Goal: Task Accomplishment & Management: Manage account settings

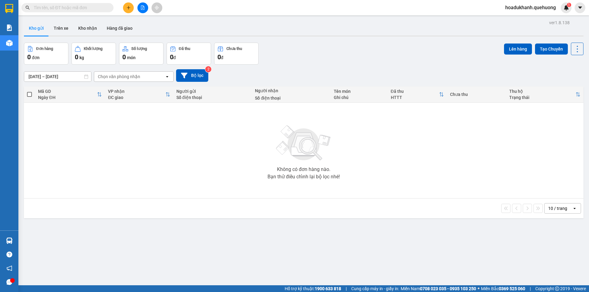
click at [532, 6] on span "hoadukhanh.quehuong" at bounding box center [530, 8] width 60 height 8
click at [524, 16] on span "Đăng xuất" at bounding box center [533, 19] width 48 height 7
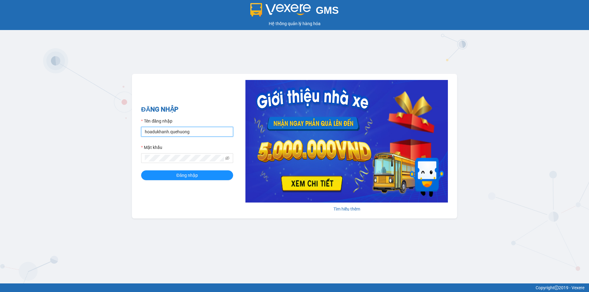
click at [210, 128] on input "hoadukhanh.quehuong" at bounding box center [187, 132] width 92 height 10
type input "hanghoapr.quehuong"
click at [202, 175] on button "Đăng nhập" at bounding box center [187, 176] width 92 height 10
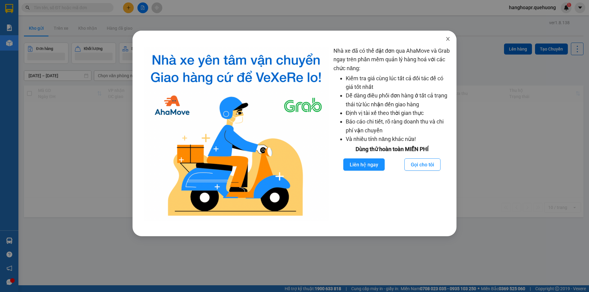
click at [449, 41] on icon "close" at bounding box center [447, 38] width 5 height 5
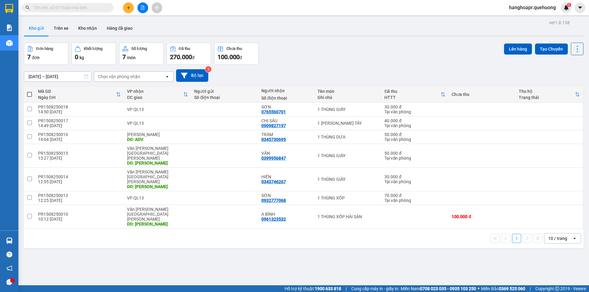
click at [551, 234] on div "10 / trang" at bounding box center [558, 239] width 28 height 10
click at [549, 275] on span "100 / trang" at bounding box center [555, 277] width 22 height 6
click at [91, 9] on input "text" at bounding box center [70, 7] width 72 height 7
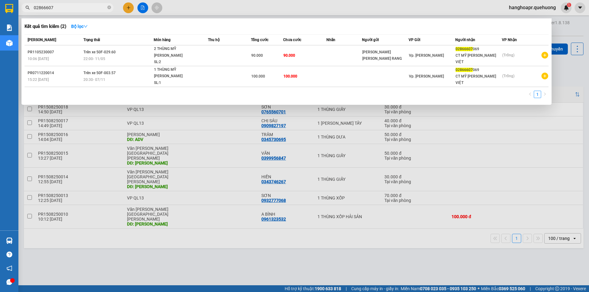
click at [91, 9] on input "02866607" at bounding box center [70, 7] width 72 height 7
drag, startPoint x: 91, startPoint y: 9, endPoint x: 67, endPoint y: 5, distance: 23.6
click at [67, 5] on input "02866607" at bounding box center [70, 7] width 72 height 7
click at [67, 6] on input "02866607" at bounding box center [70, 7] width 72 height 7
click at [65, 7] on input "02866607" at bounding box center [70, 7] width 72 height 7
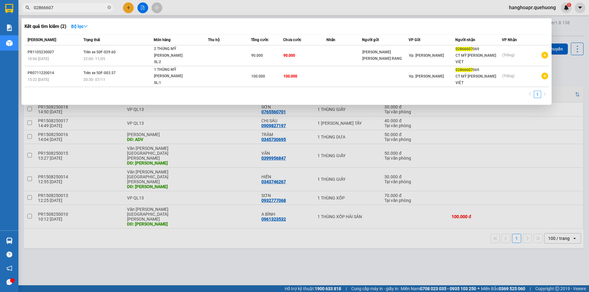
click at [65, 7] on input "02866607" at bounding box center [70, 7] width 72 height 7
type input "0"
